Goal: Navigation & Orientation: Understand site structure

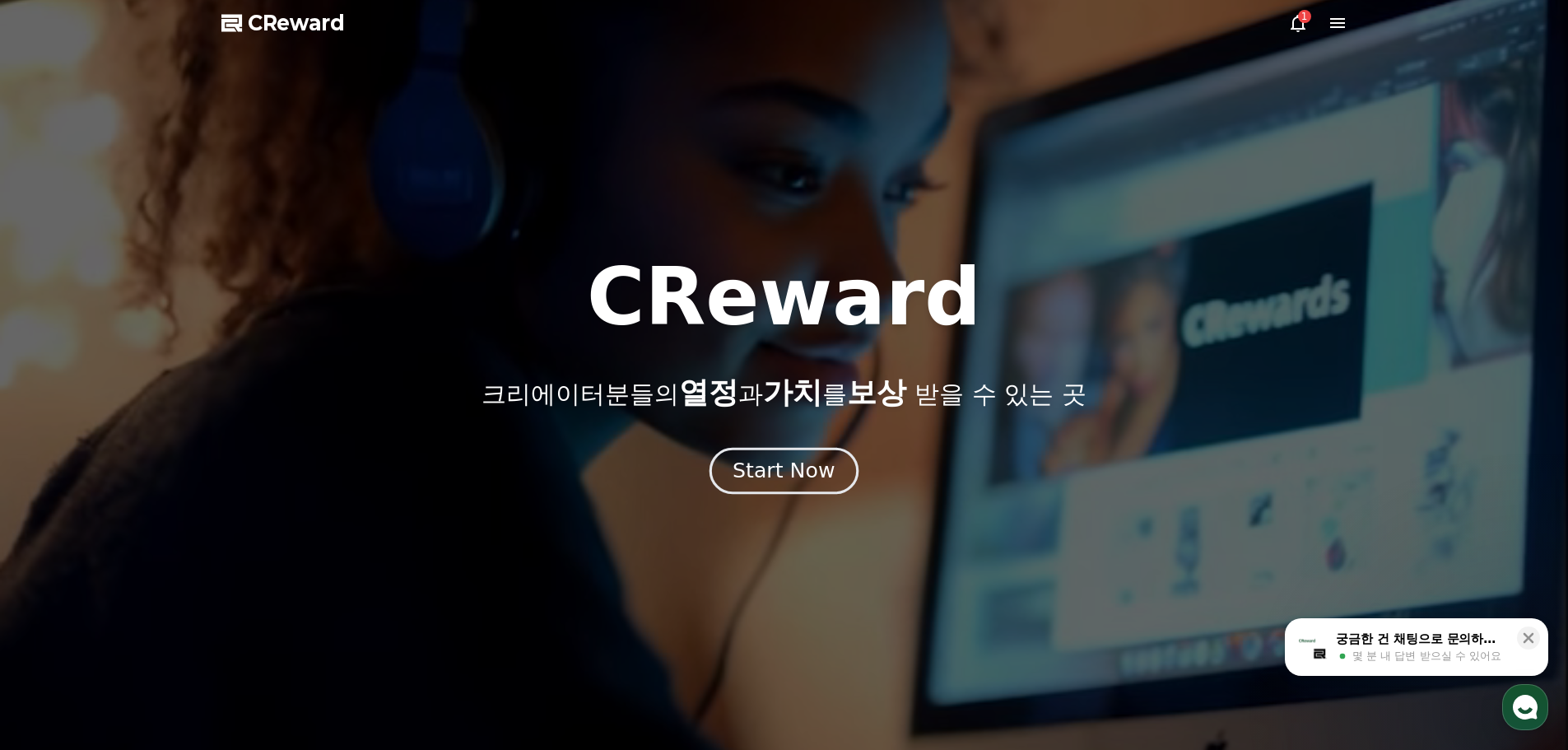
click at [796, 470] on div "Start Now" at bounding box center [783, 470] width 102 height 28
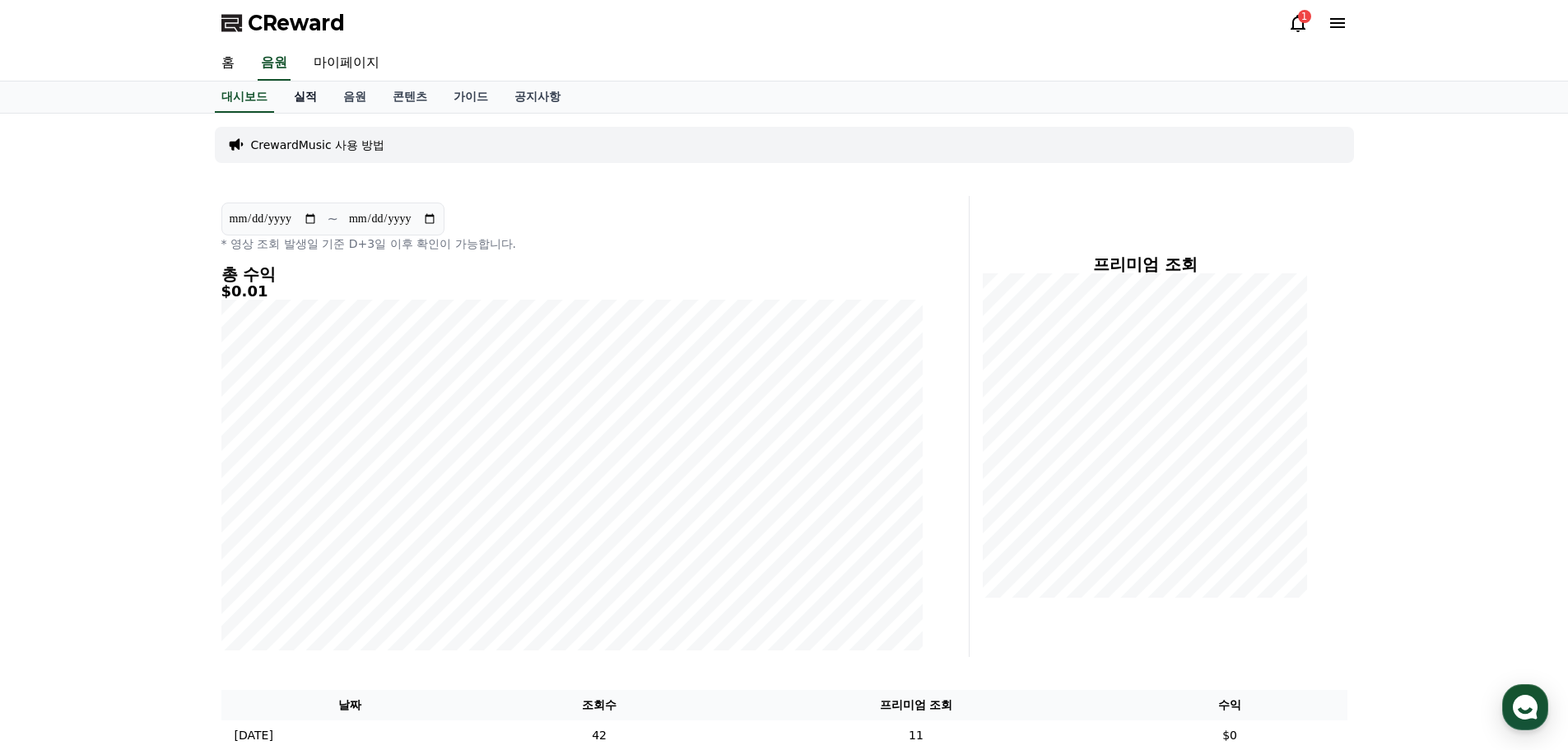
click at [303, 96] on link "실적" at bounding box center [305, 96] width 49 height 31
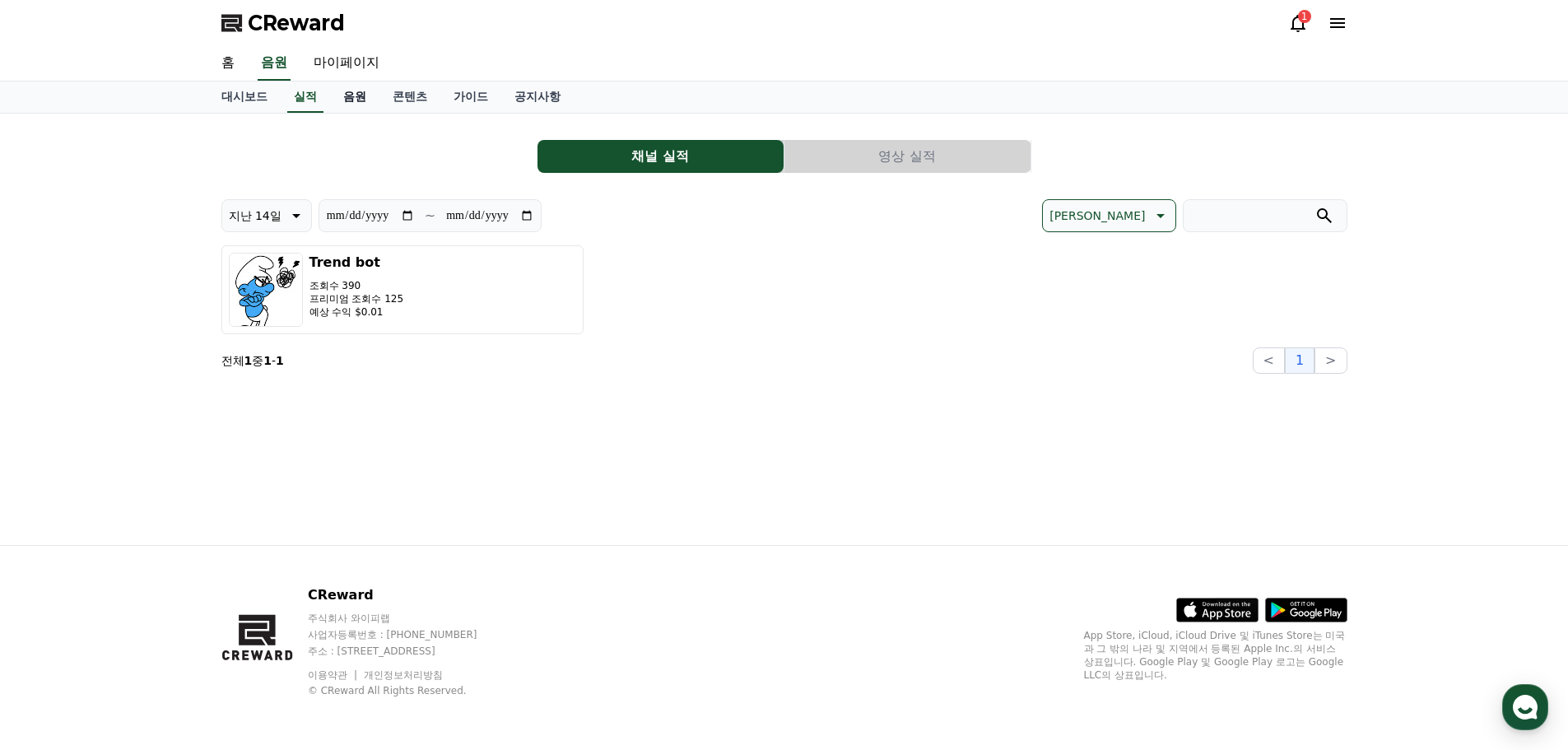
click at [356, 96] on link "음원" at bounding box center [354, 96] width 49 height 31
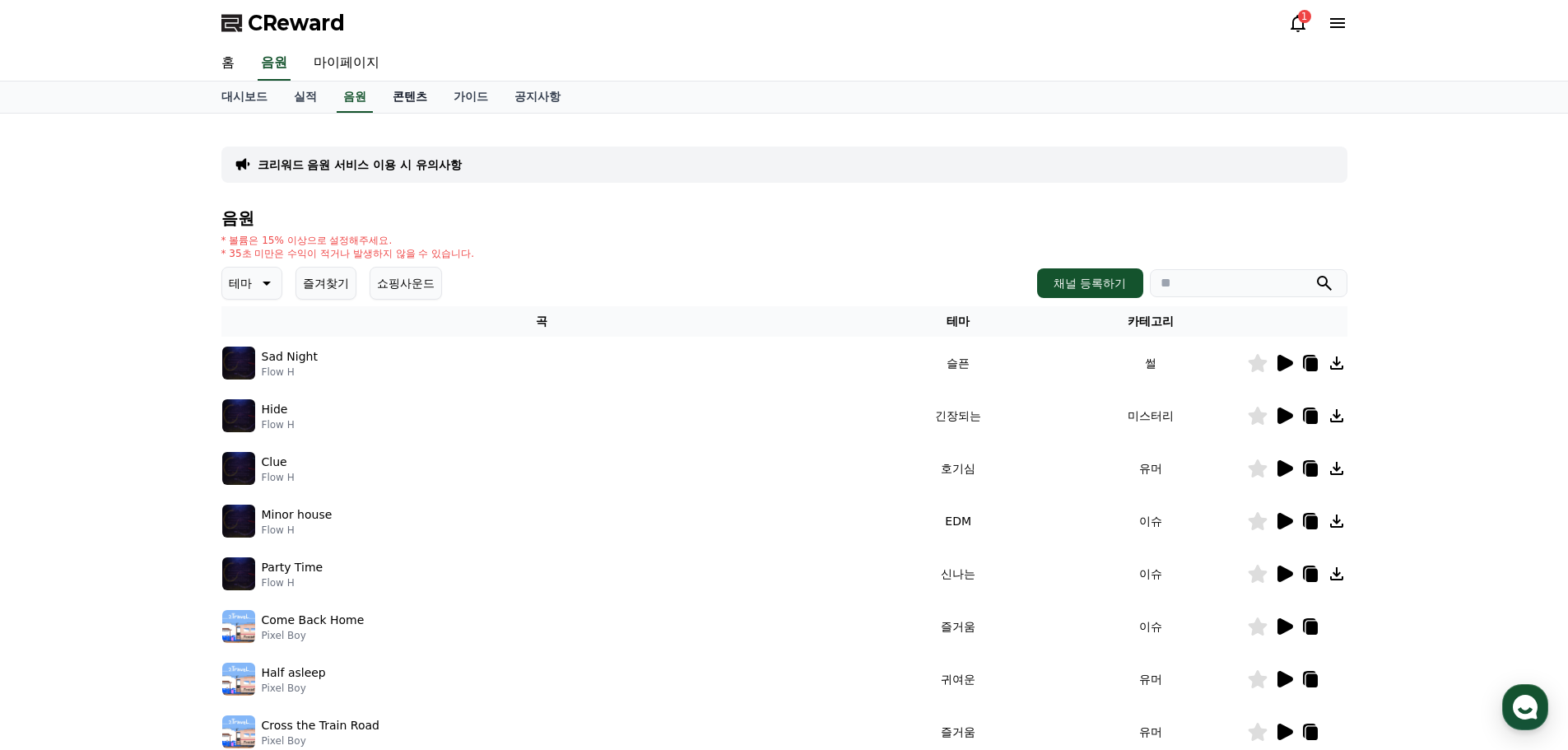
click at [414, 96] on link "콘텐츠" at bounding box center [410, 96] width 61 height 31
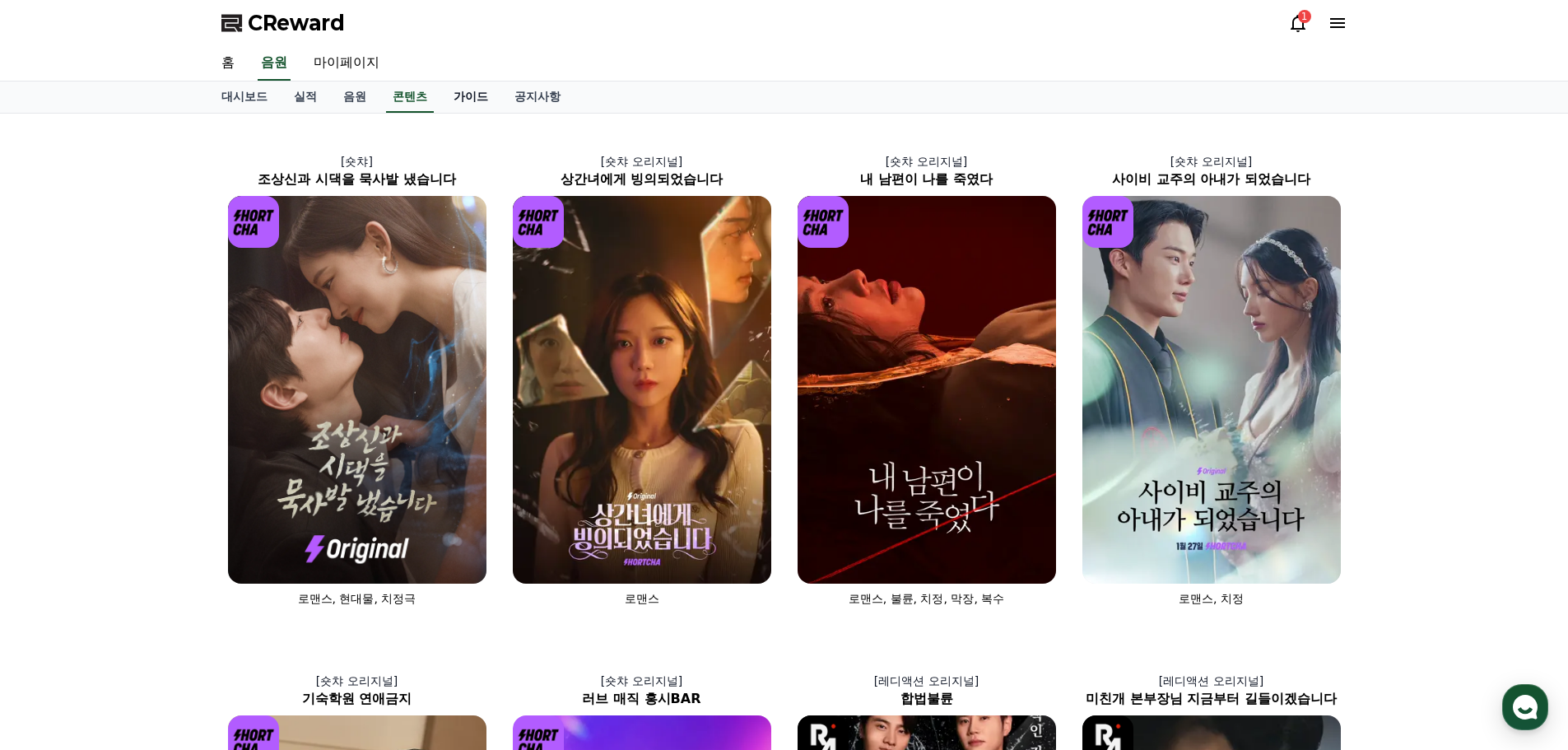
click at [463, 96] on link "가이드" at bounding box center [471, 96] width 61 height 31
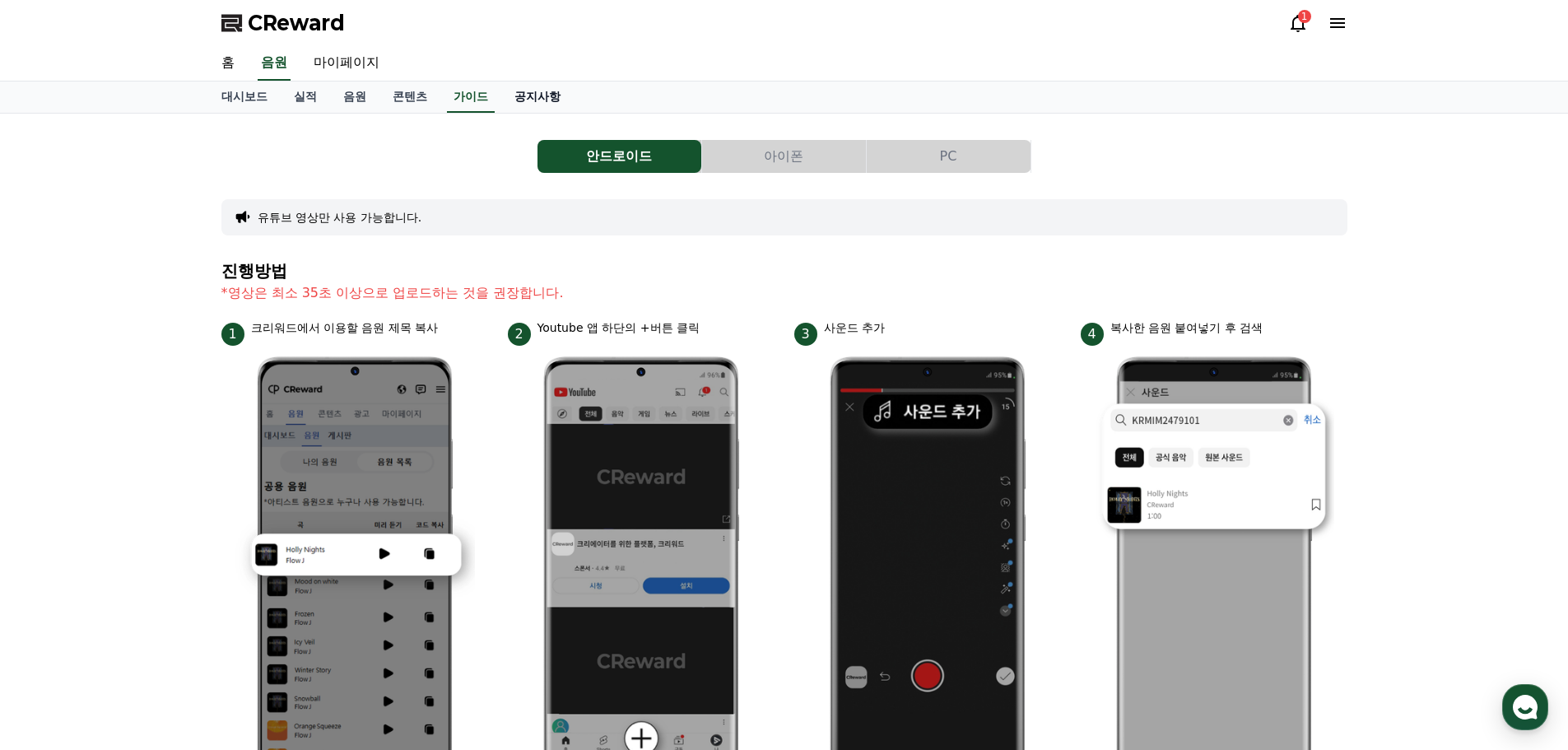
click at [534, 98] on link "공지사항" at bounding box center [538, 96] width 73 height 31
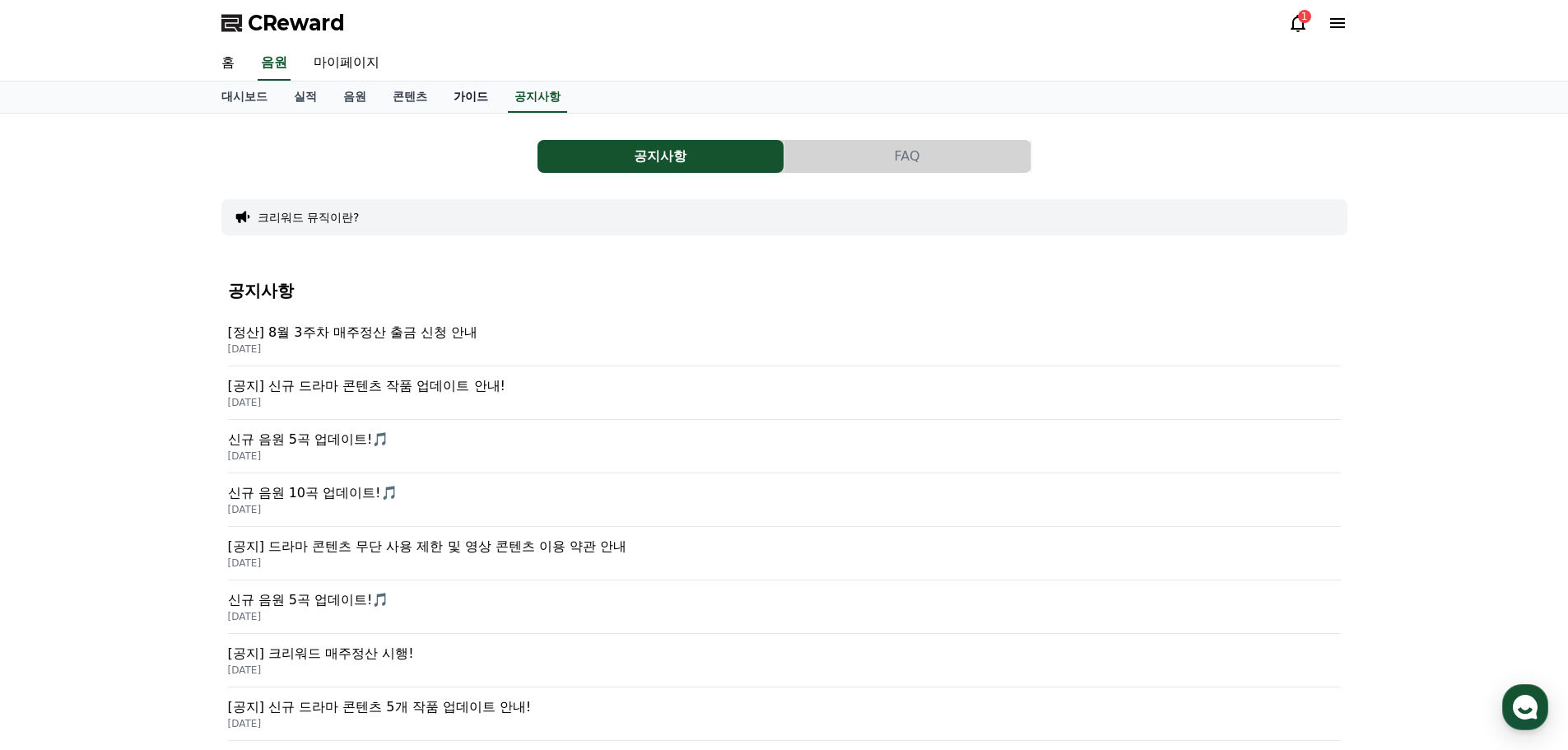
click at [458, 94] on link "가이드" at bounding box center [471, 96] width 61 height 31
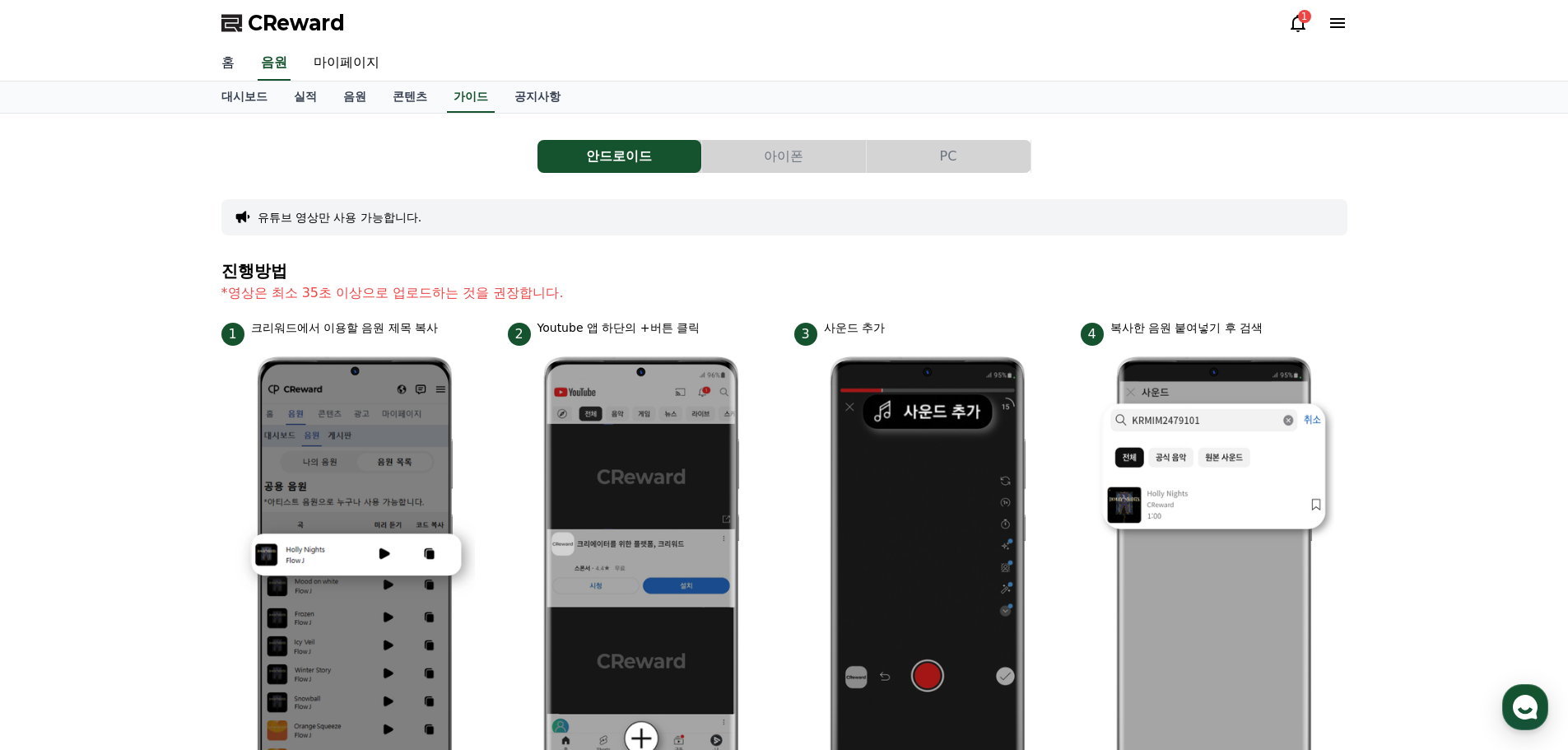
click at [229, 56] on link "홈" at bounding box center [228, 63] width 40 height 35
